Goal: Information Seeking & Learning: Compare options

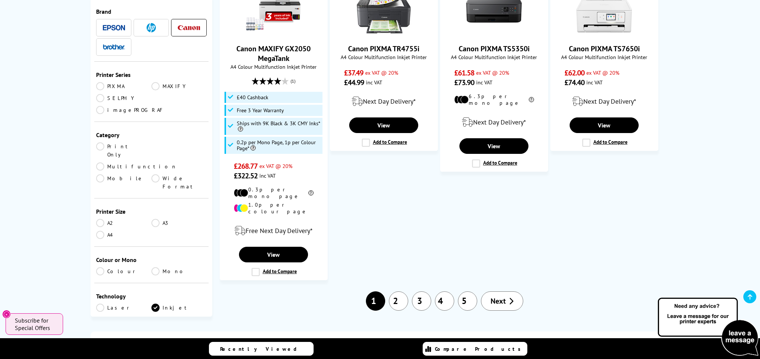
scroll to position [933, 0]
drag, startPoint x: 498, startPoint y: 252, endPoint x: 491, endPoint y: 251, distance: 7.5
click at [498, 296] on span "Next" at bounding box center [498, 301] width 15 height 10
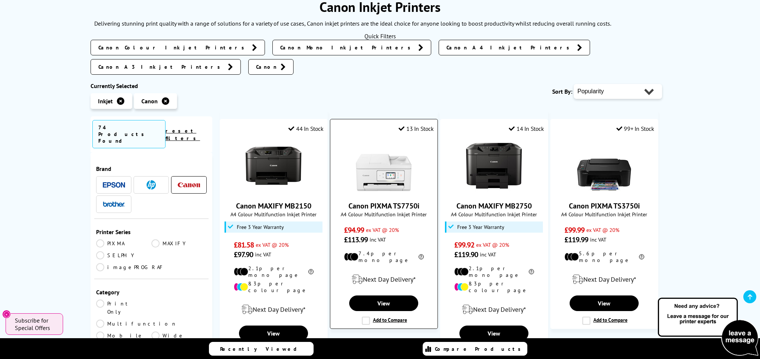
scroll to position [103, 0]
click at [381, 155] on img at bounding box center [384, 166] width 56 height 56
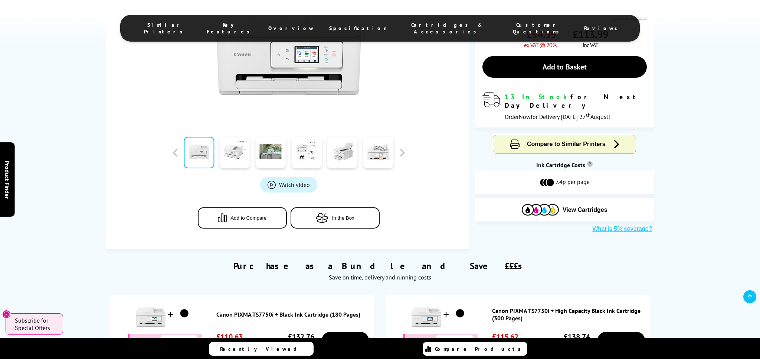
scroll to position [183, 0]
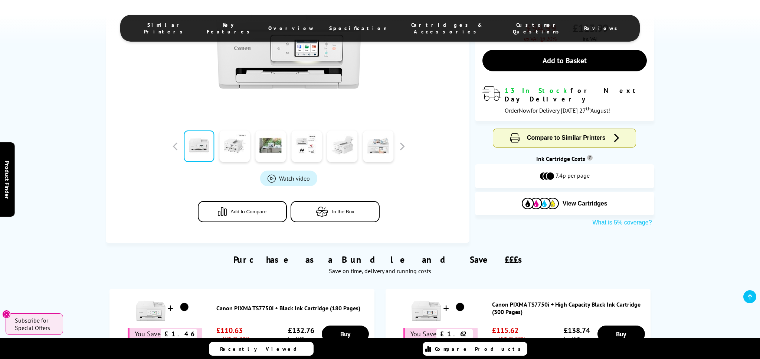
click at [337, 150] on link at bounding box center [342, 146] width 30 height 32
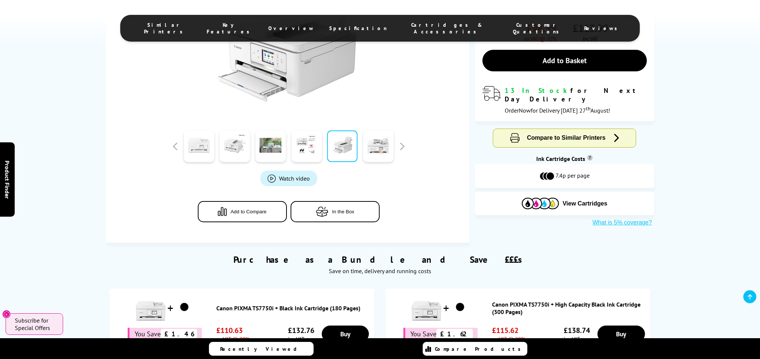
click at [203, 145] on link at bounding box center [199, 146] width 30 height 32
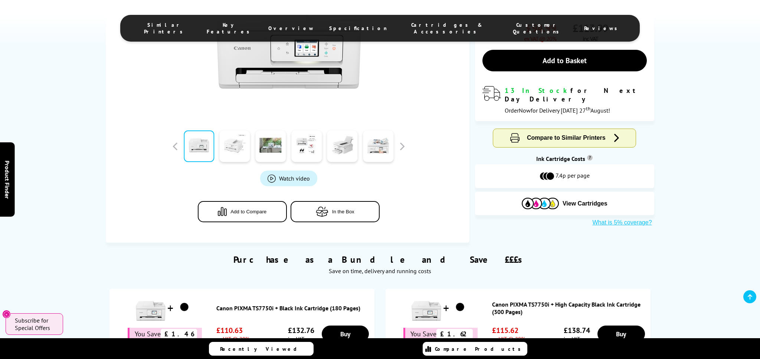
click at [237, 147] on link at bounding box center [235, 146] width 30 height 32
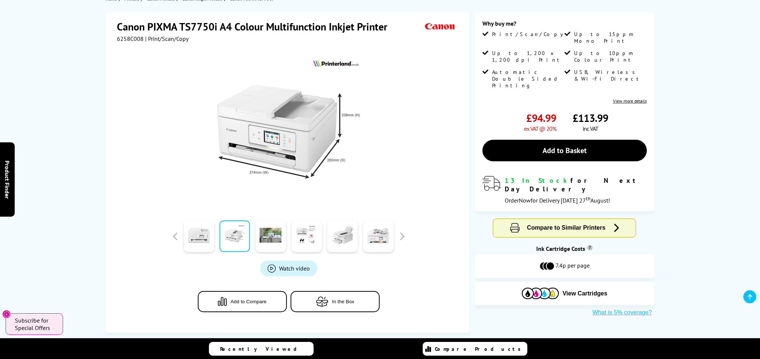
scroll to position [92, 0]
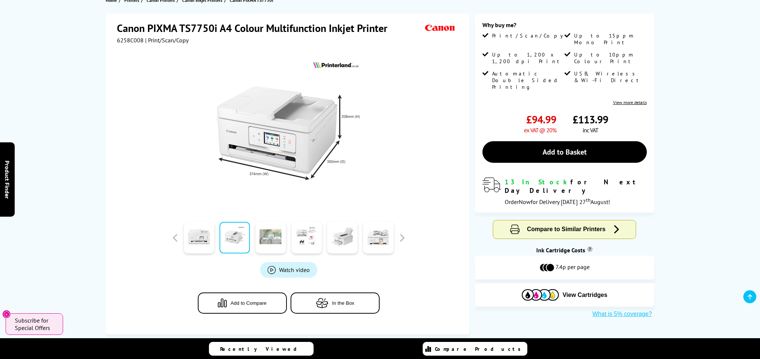
click at [272, 242] on link at bounding box center [270, 238] width 30 height 32
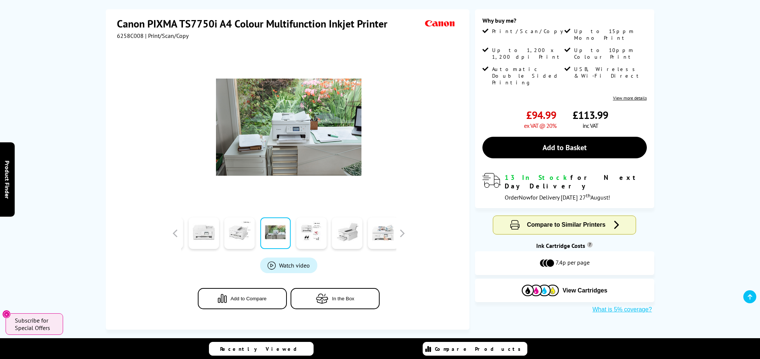
scroll to position [95, 0]
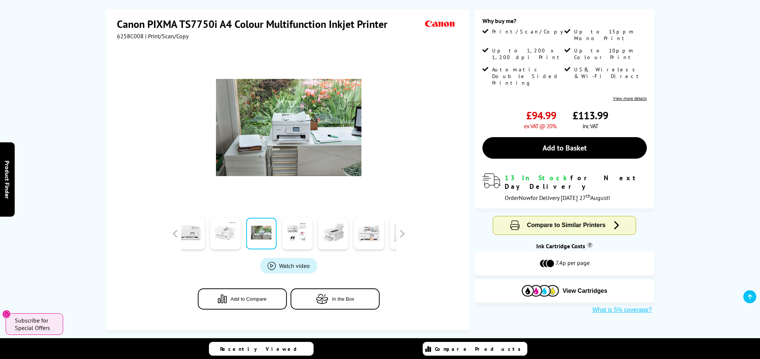
click at [233, 229] on link at bounding box center [225, 234] width 30 height 32
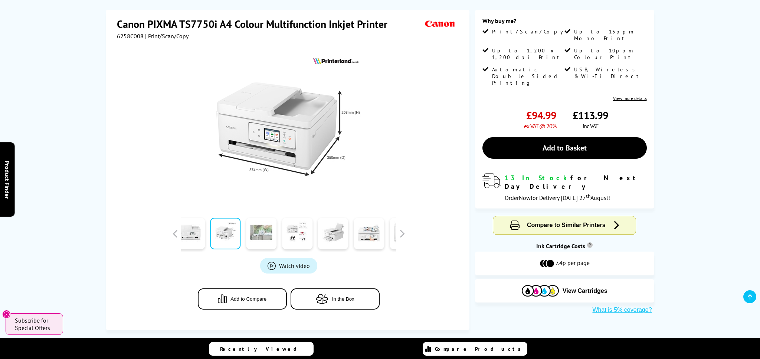
click at [265, 233] on link at bounding box center [261, 234] width 30 height 32
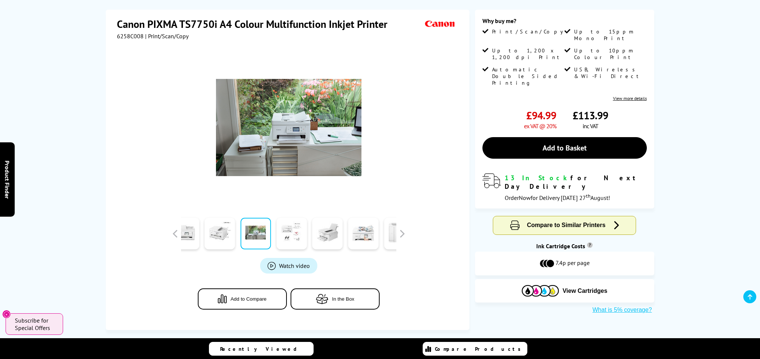
scroll to position [96, 0]
click at [292, 234] on link at bounding box center [292, 233] width 30 height 32
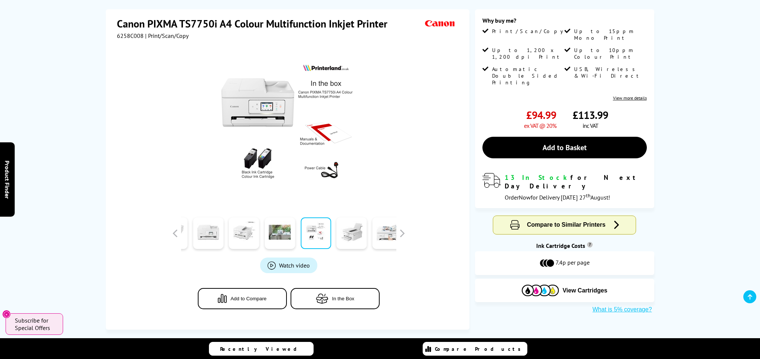
scroll to position [95, 0]
click at [313, 232] on link at bounding box center [315, 234] width 30 height 32
click at [318, 232] on link at bounding box center [316, 234] width 30 height 32
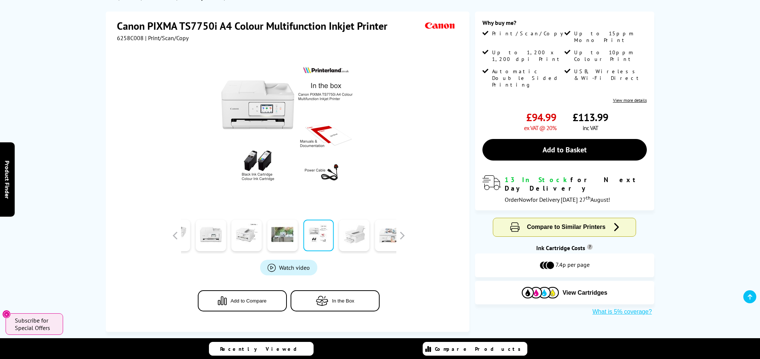
click at [355, 238] on link at bounding box center [354, 235] width 30 height 32
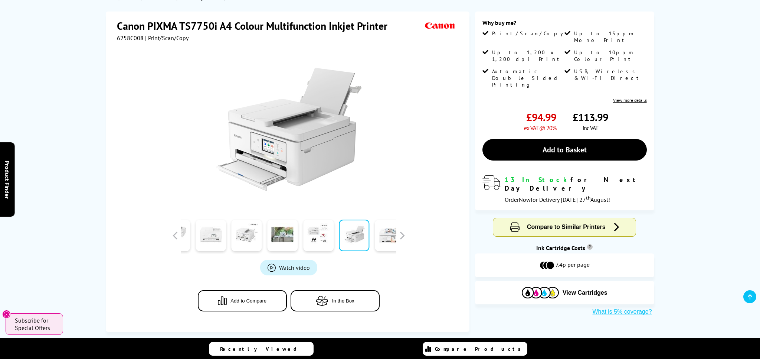
click at [213, 229] on link at bounding box center [211, 235] width 30 height 32
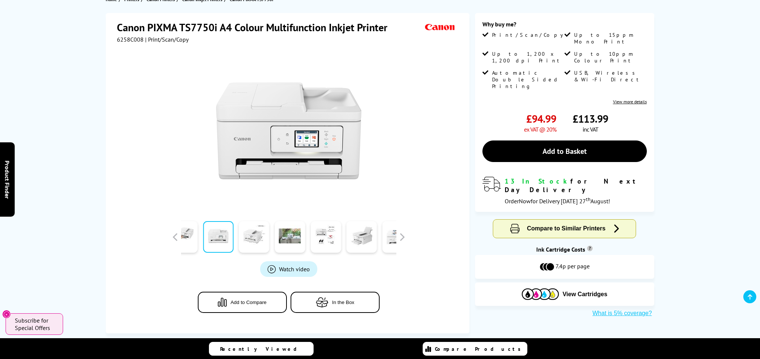
scroll to position [92, 1]
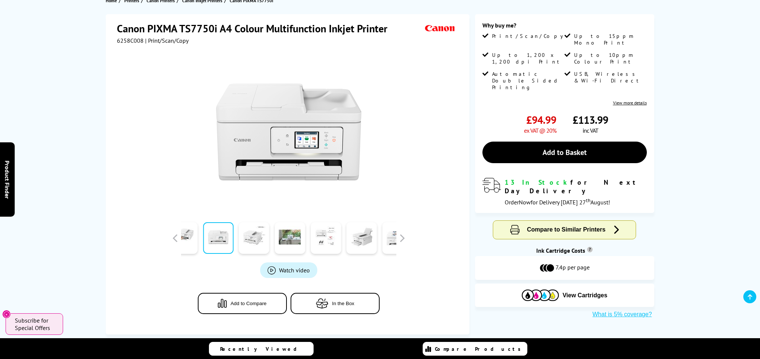
click at [330, 234] on link at bounding box center [326, 238] width 30 height 32
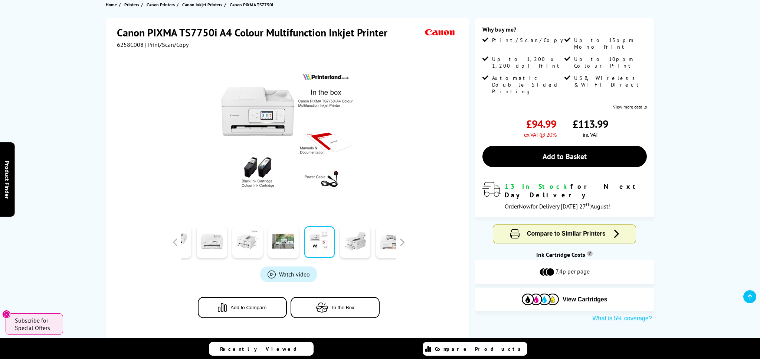
scroll to position [86, 0]
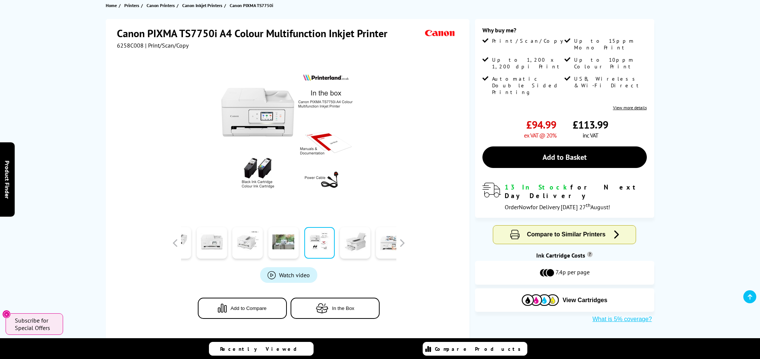
click at [298, 275] on span "Watch video" at bounding box center [294, 274] width 31 height 7
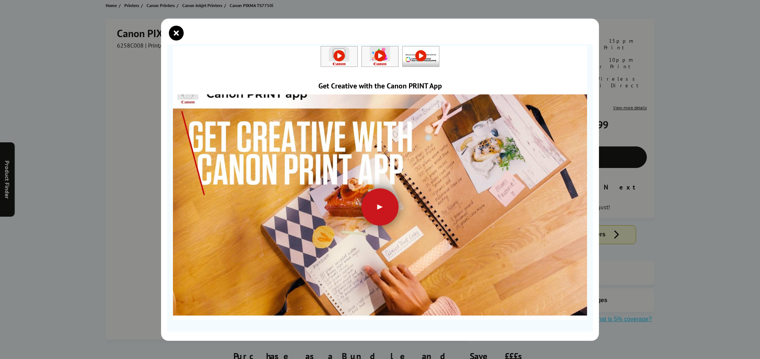
scroll to position [4, 0]
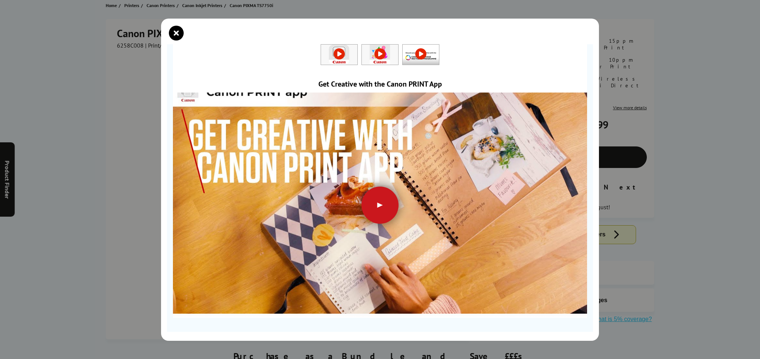
click at [379, 206] on div at bounding box center [380, 204] width 37 height 37
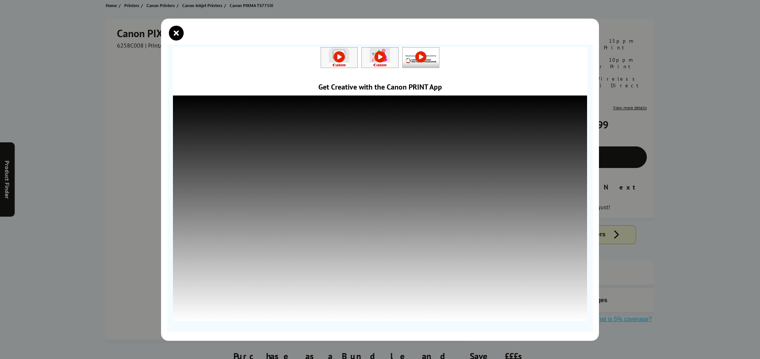
scroll to position [0, 0]
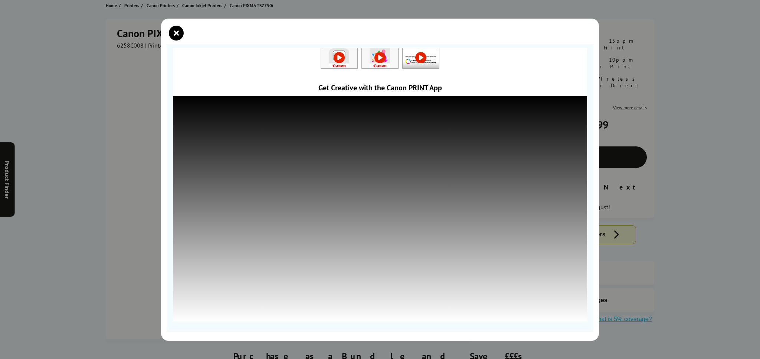
click at [175, 35] on icon "close modal" at bounding box center [176, 33] width 15 height 15
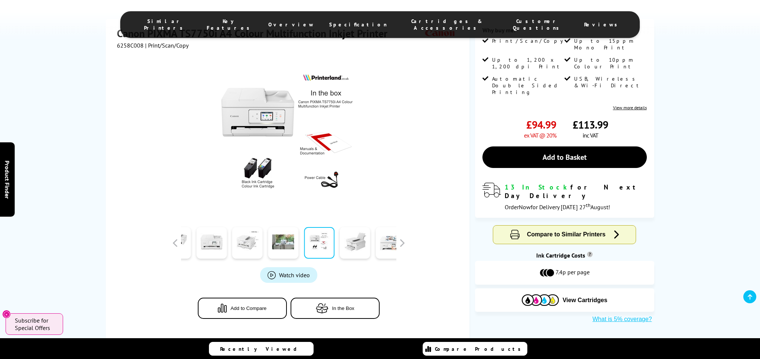
scroll to position [83, 0]
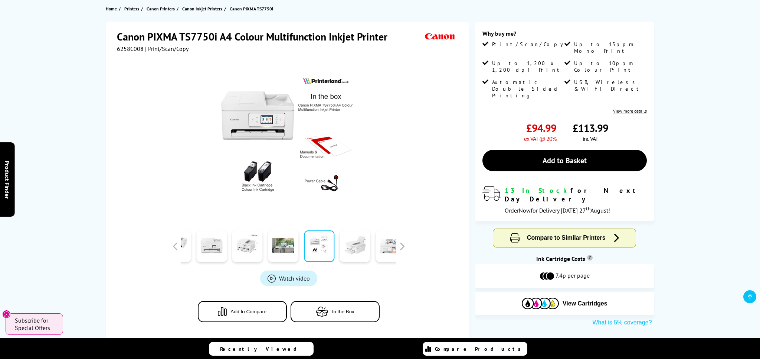
click at [357, 248] on link at bounding box center [355, 246] width 30 height 32
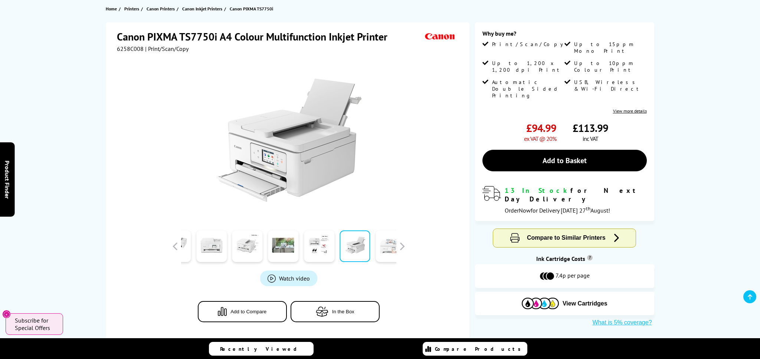
click at [393, 250] on link at bounding box center [391, 246] width 30 height 32
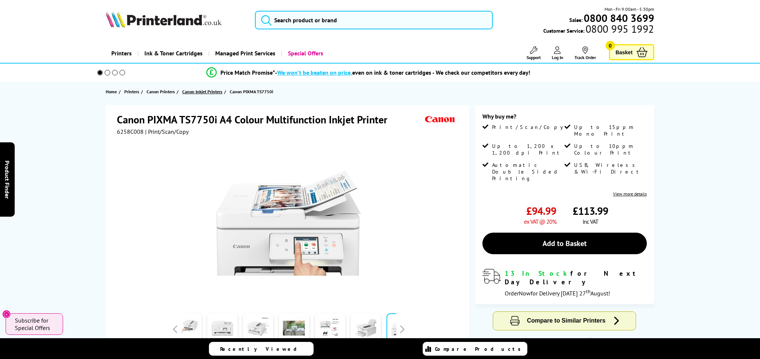
scroll to position [3, 0]
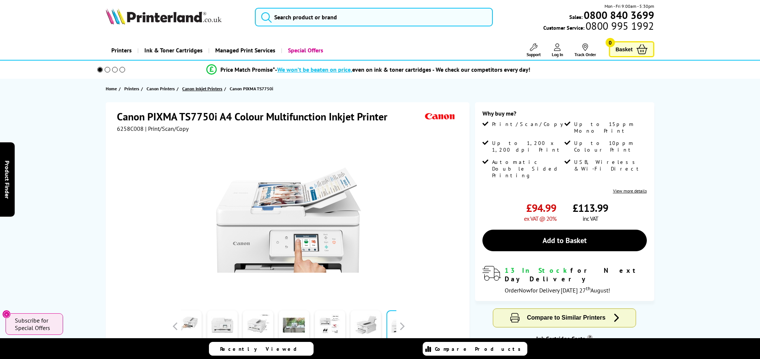
click at [211, 92] on span "Canon Inkjet Printers" at bounding box center [202, 89] width 40 height 8
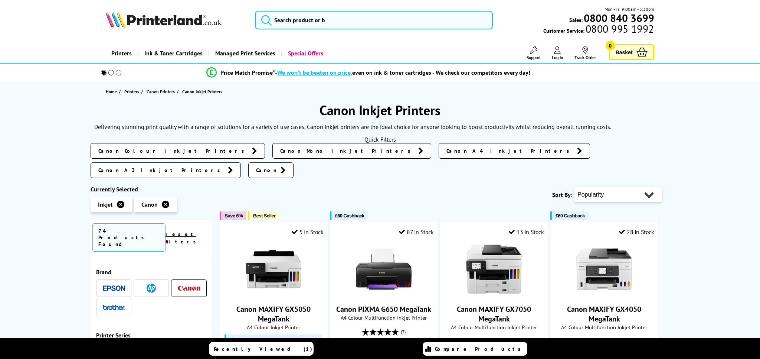
scroll to position [0, 1]
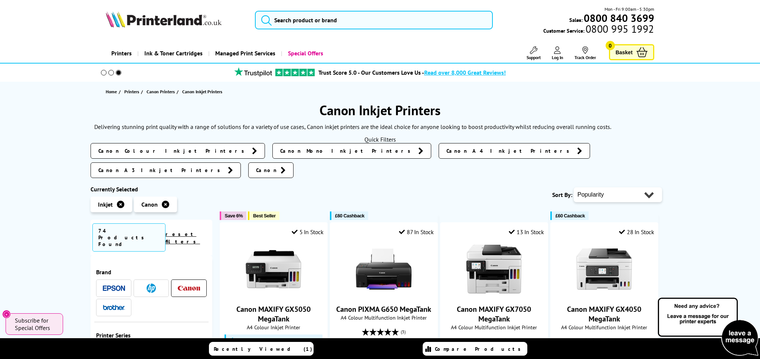
click at [158, 150] on span "Canon Colour Inkjet Printers" at bounding box center [173, 150] width 150 height 7
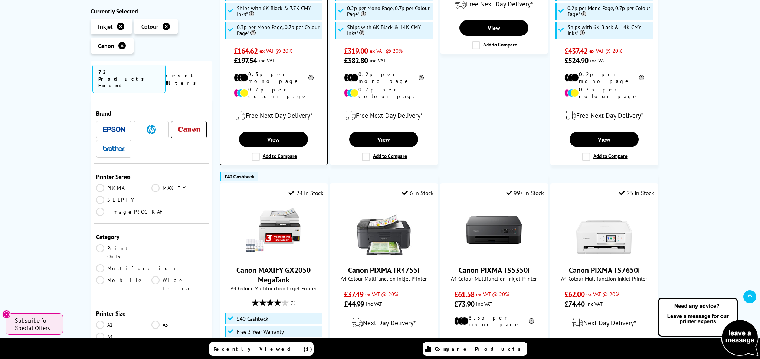
scroll to position [679, 0]
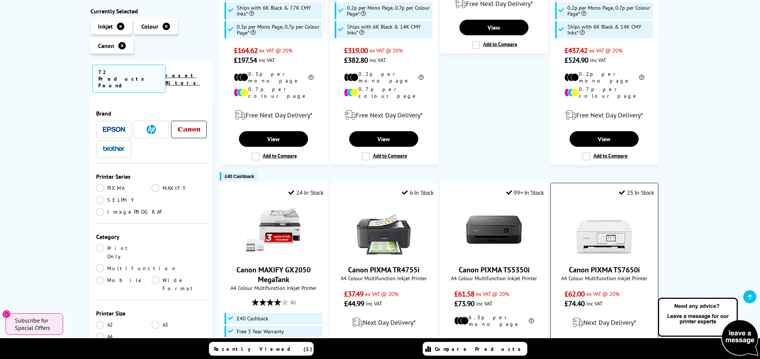
click at [606, 224] on img at bounding box center [604, 230] width 56 height 56
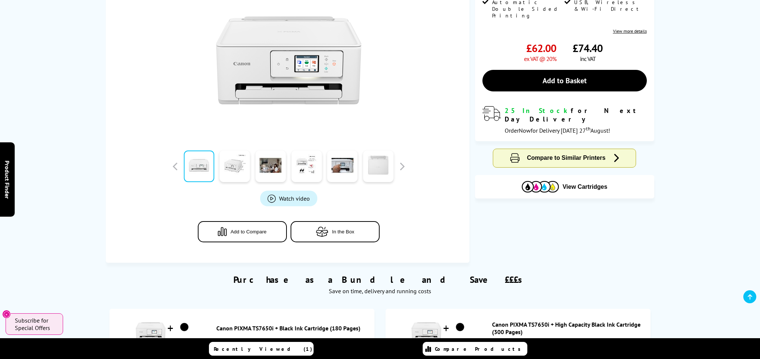
scroll to position [164, 0]
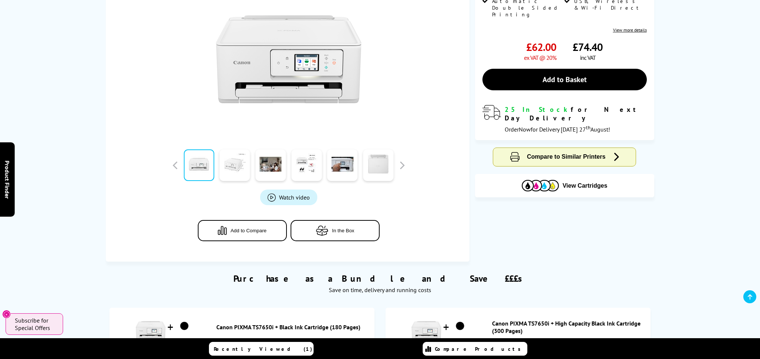
click at [241, 164] on link at bounding box center [235, 165] width 30 height 32
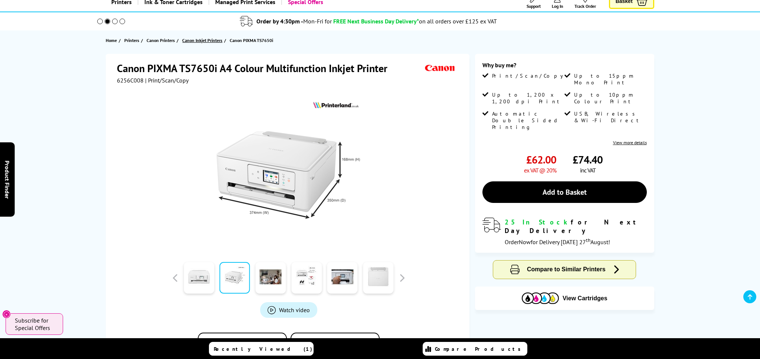
scroll to position [52, 0]
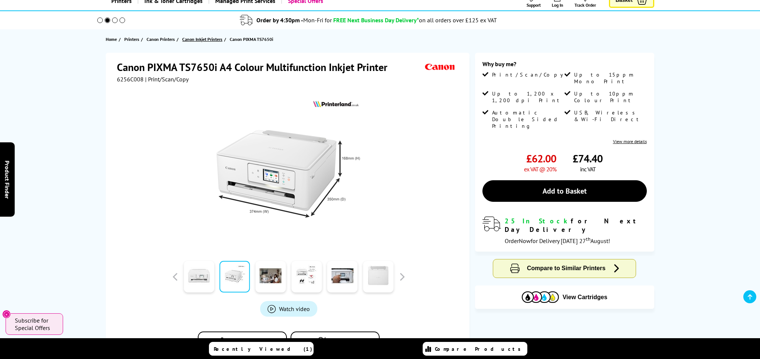
click at [209, 41] on span "Canon Inkjet Printers" at bounding box center [202, 39] width 40 height 8
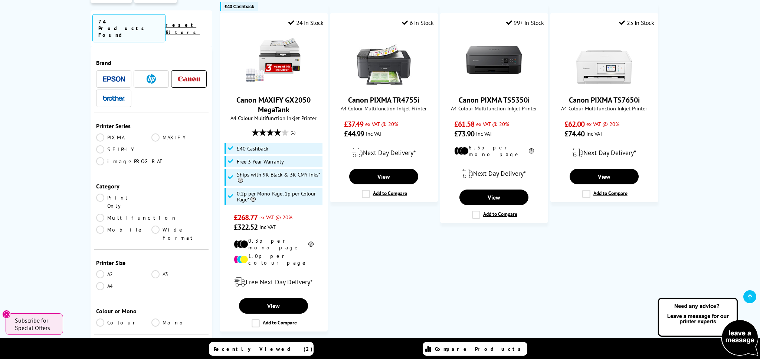
scroll to position [885, 0]
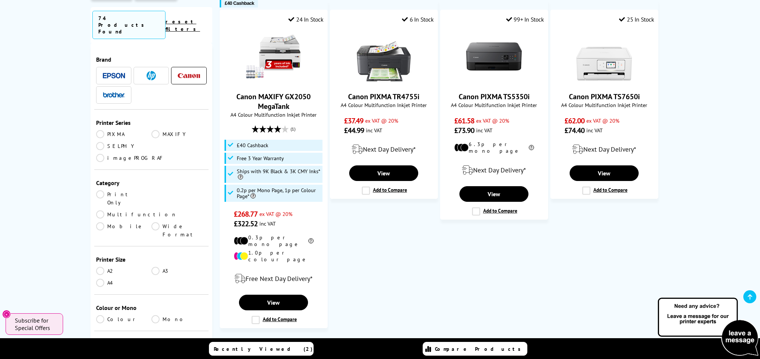
click at [499, 344] on span "Next" at bounding box center [498, 349] width 15 height 10
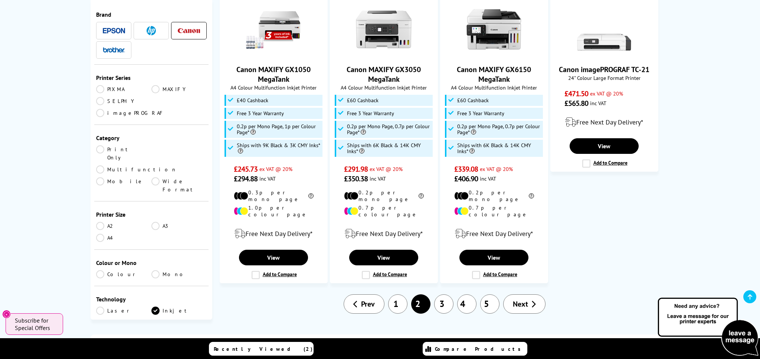
scroll to position [819, 1]
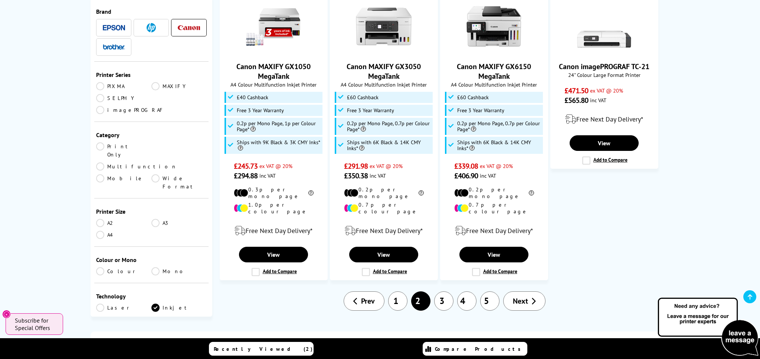
click at [523, 291] on link "Next" at bounding box center [524, 300] width 42 height 19
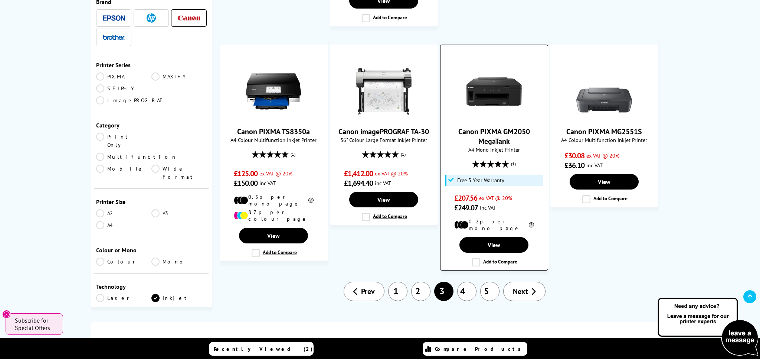
scroll to position [725, 0]
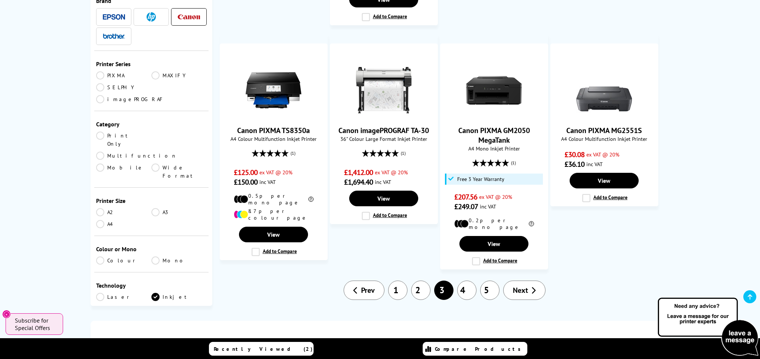
click at [518, 285] on span "Next" at bounding box center [520, 290] width 15 height 10
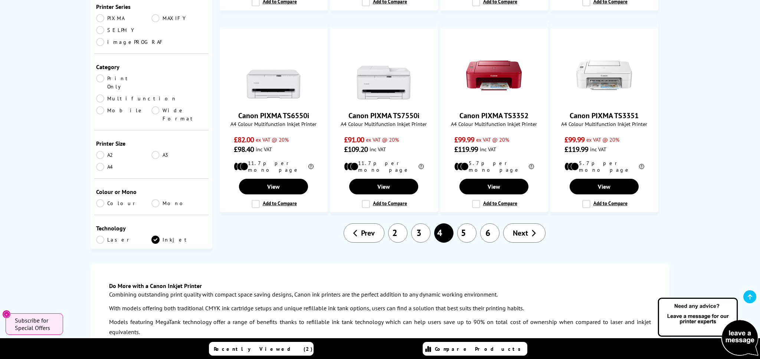
scroll to position [613, 0]
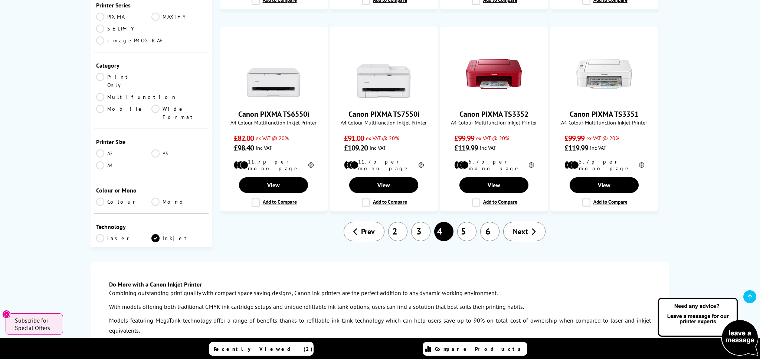
click at [513, 226] on span "Next" at bounding box center [520, 231] width 15 height 10
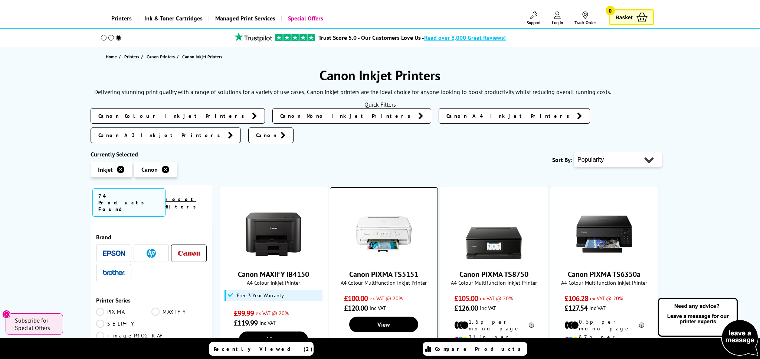
scroll to position [35, 0]
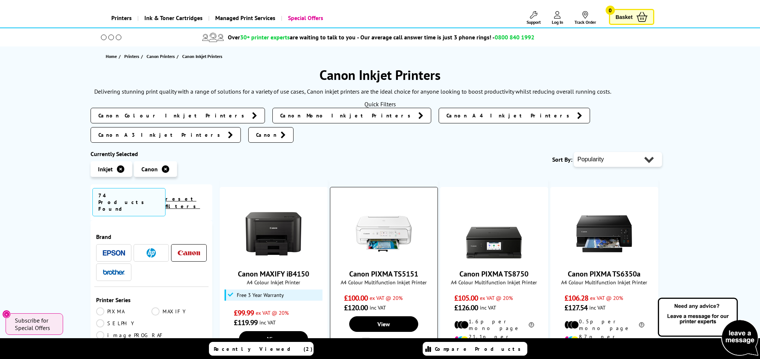
click at [376, 212] on img at bounding box center [384, 234] width 56 height 56
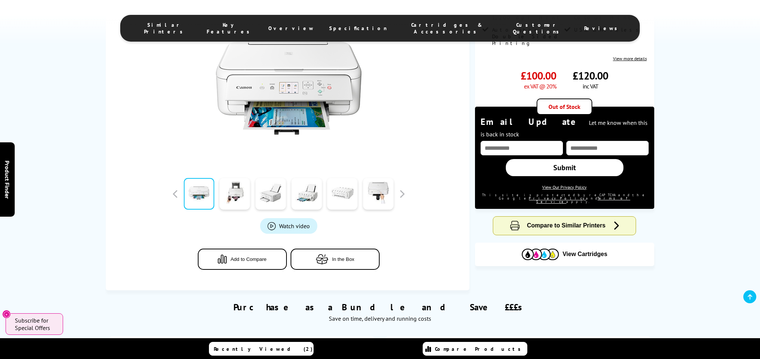
scroll to position [135, 0]
click at [402, 193] on button "button" at bounding box center [401, 193] width 11 height 11
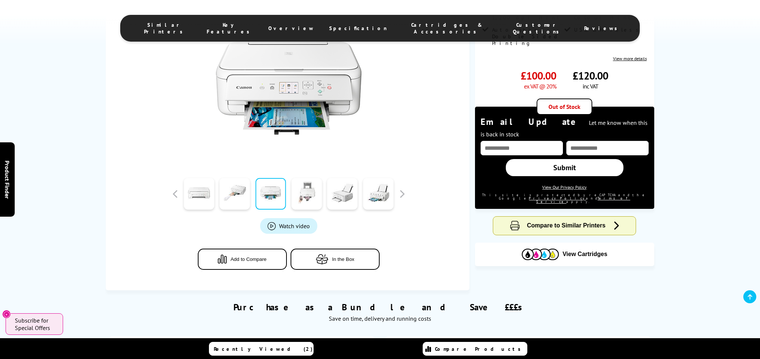
click at [312, 194] on link at bounding box center [306, 194] width 30 height 32
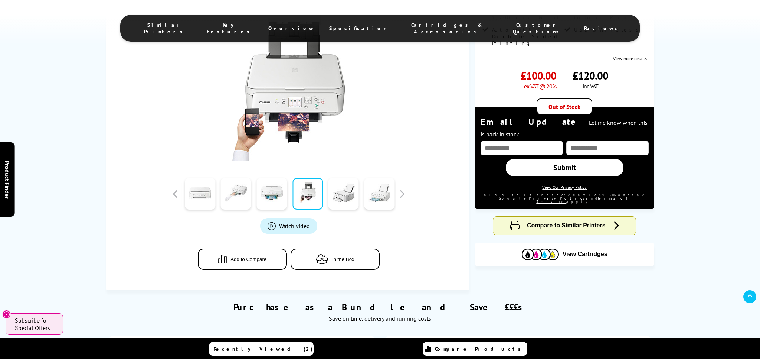
click at [381, 201] on link at bounding box center [379, 194] width 30 height 32
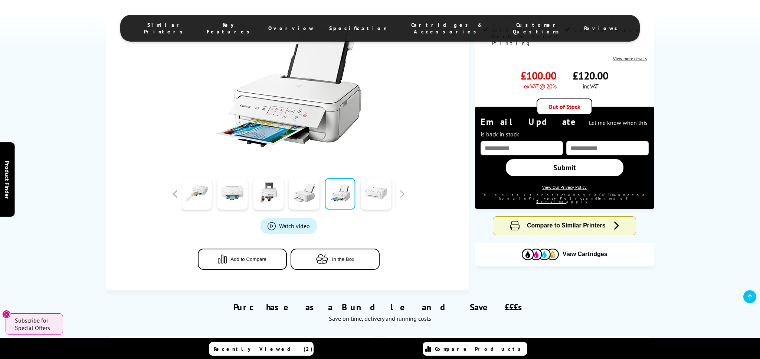
click at [372, 195] on link at bounding box center [376, 194] width 30 height 32
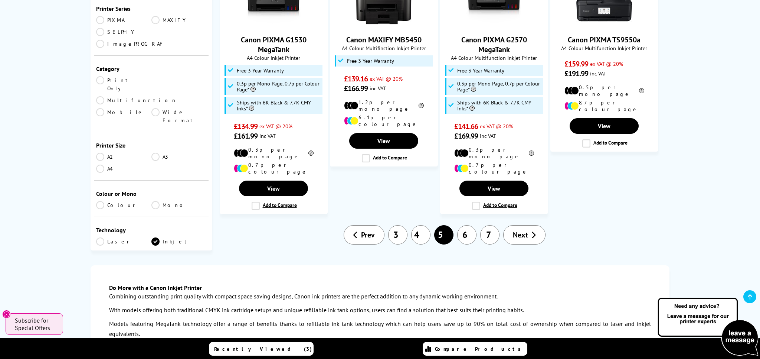
scroll to position [704, 0]
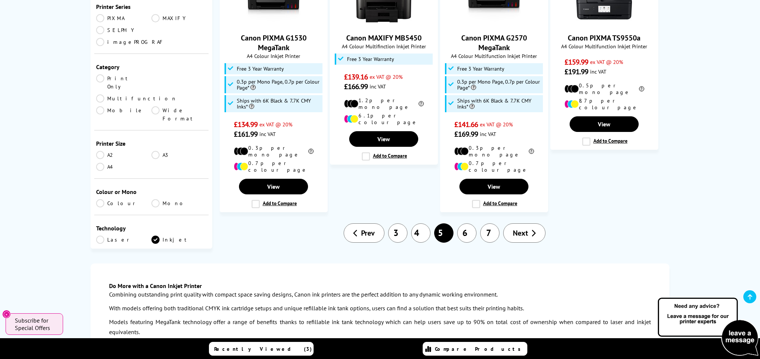
click at [463, 223] on link "6" at bounding box center [466, 232] width 19 height 19
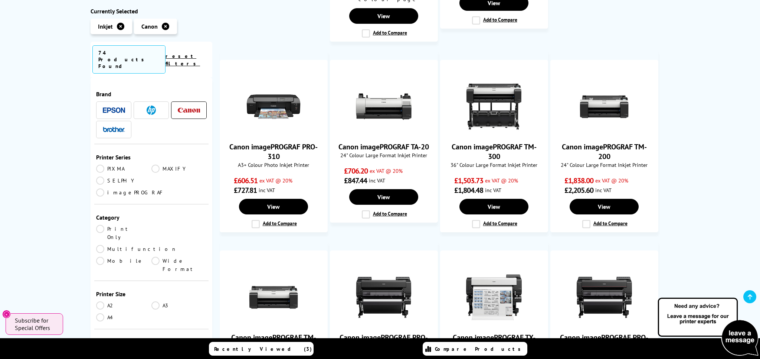
scroll to position [456, 0]
